Goal: Check status: Check status

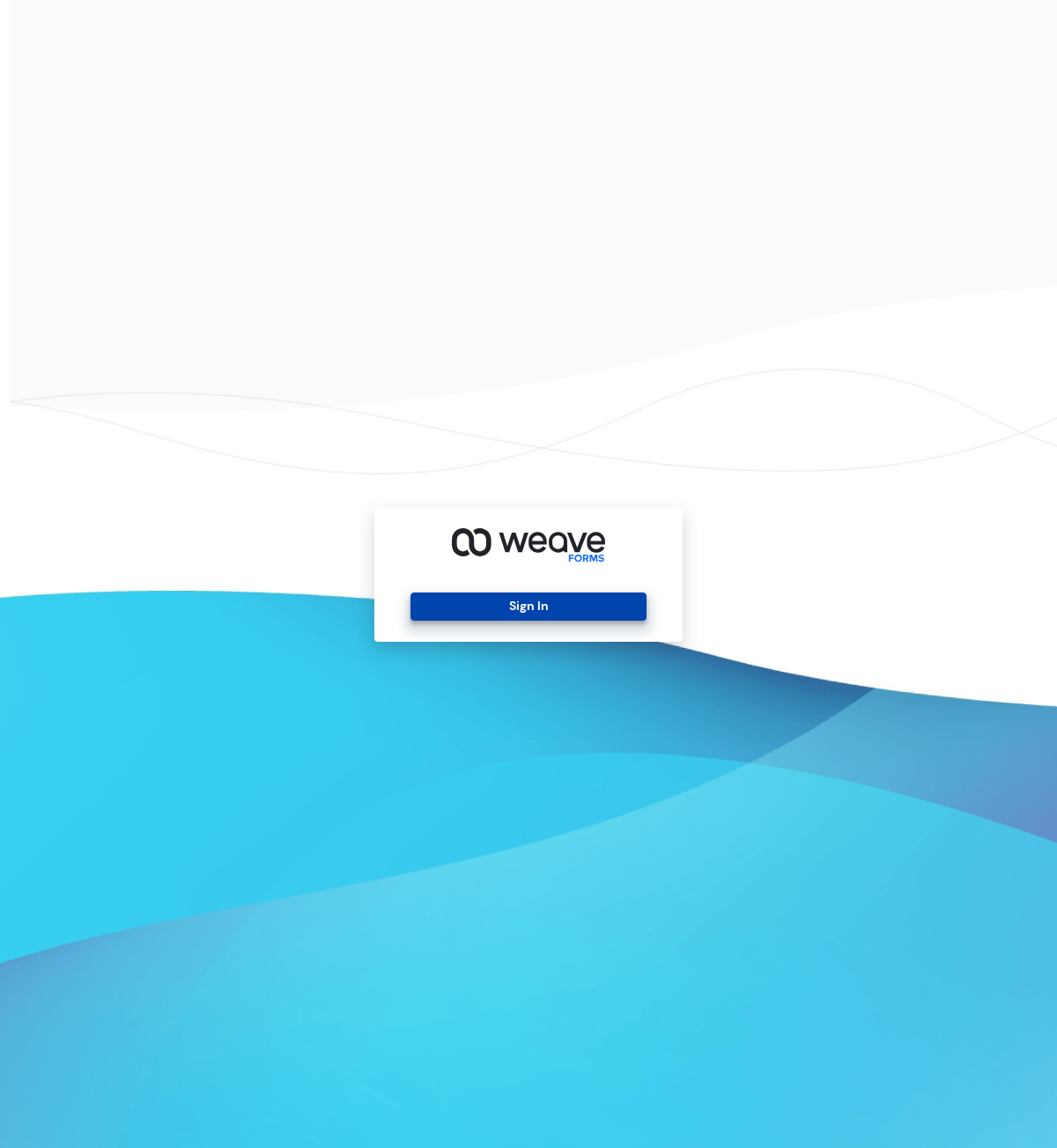
drag, startPoint x: 484, startPoint y: 608, endPoint x: 513, endPoint y: 607, distance: 29.0
click at [485, 608] on button "Sign In" at bounding box center [528, 606] width 236 height 28
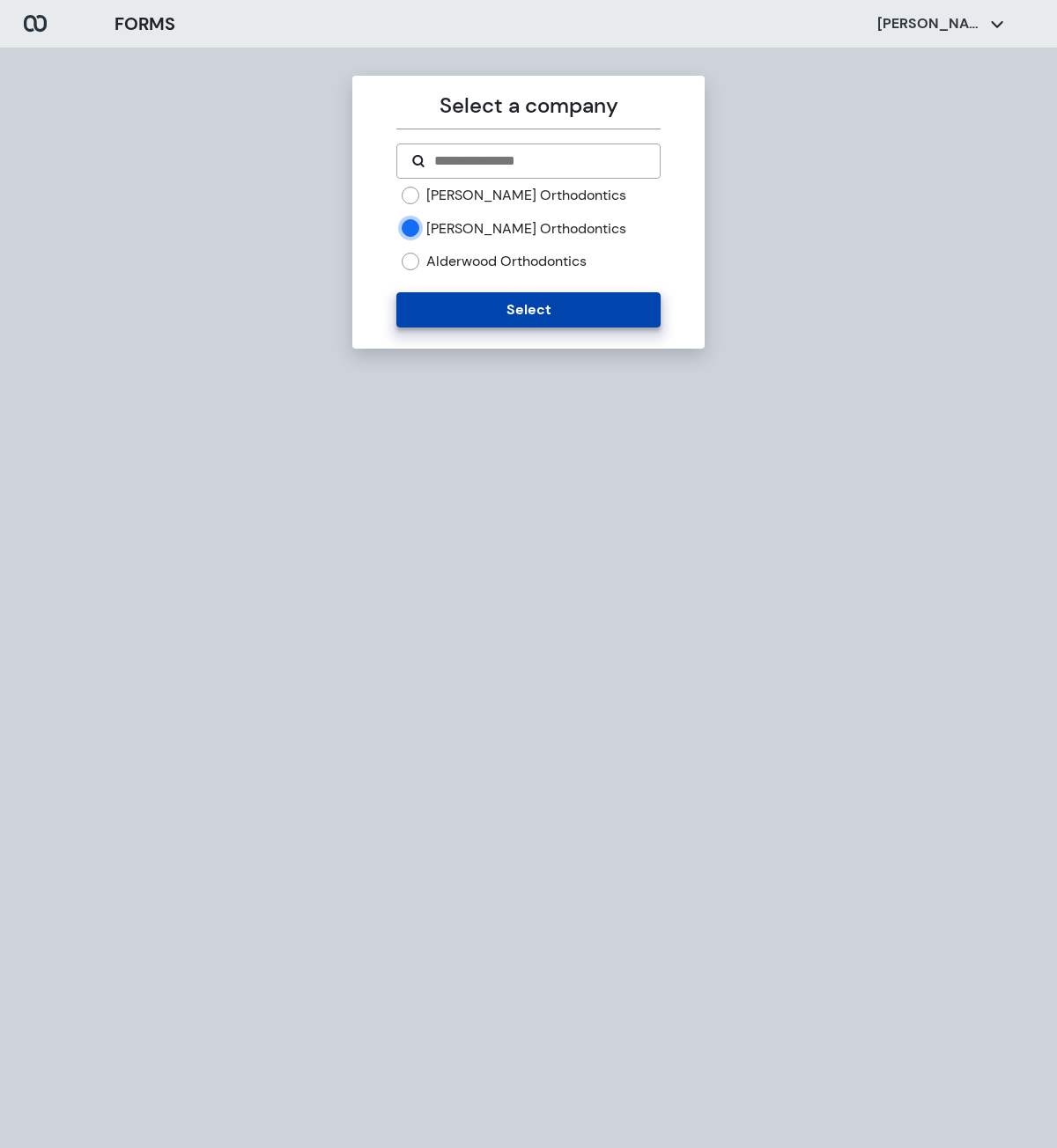
click at [475, 307] on button "Select" at bounding box center [528, 309] width 264 height 35
